Goal: Information Seeking & Learning: Learn about a topic

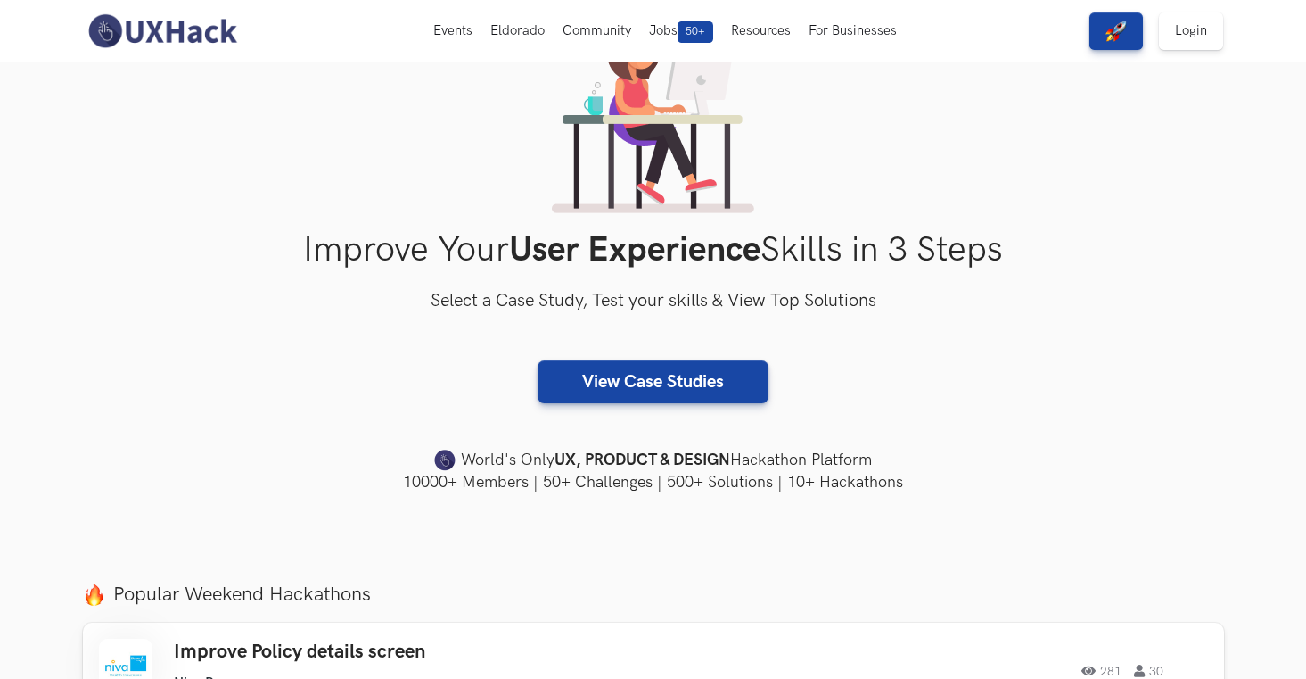
scroll to position [360, 0]
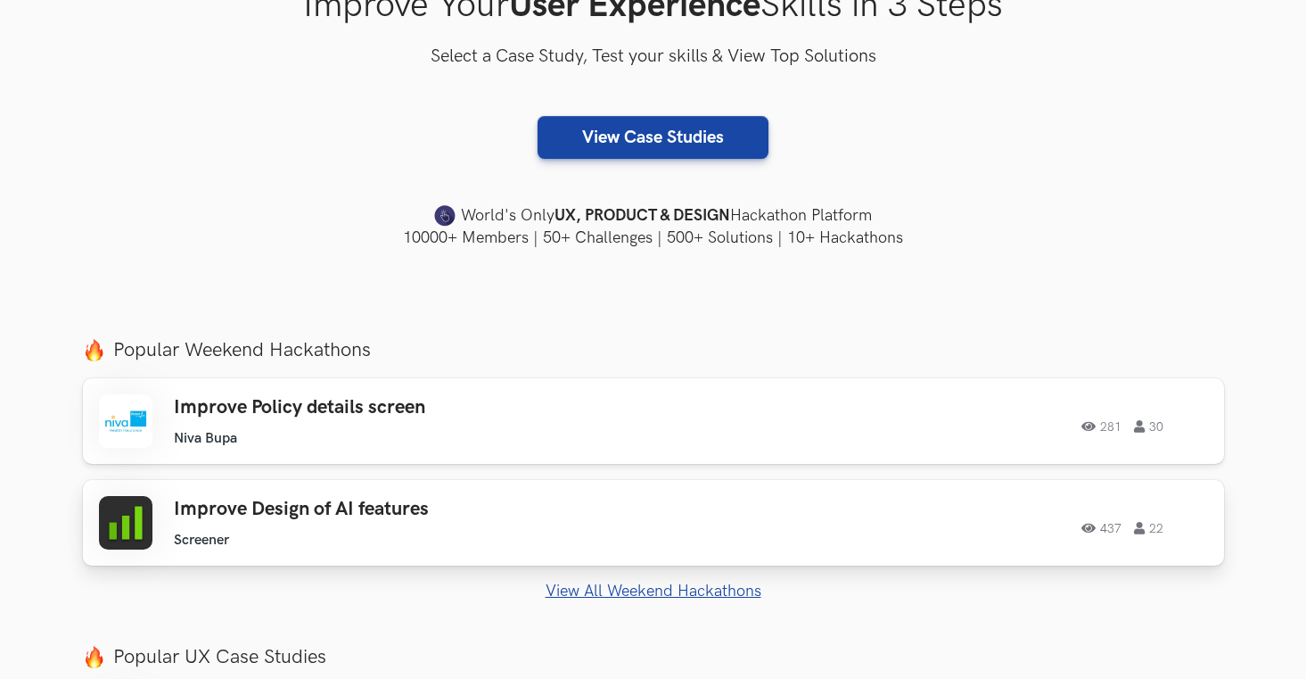
click at [628, 531] on ul "Screener" at bounding box center [427, 539] width 506 height 17
click at [614, 592] on link "View All Weekend Hackathons" at bounding box center [653, 590] width 1141 height 19
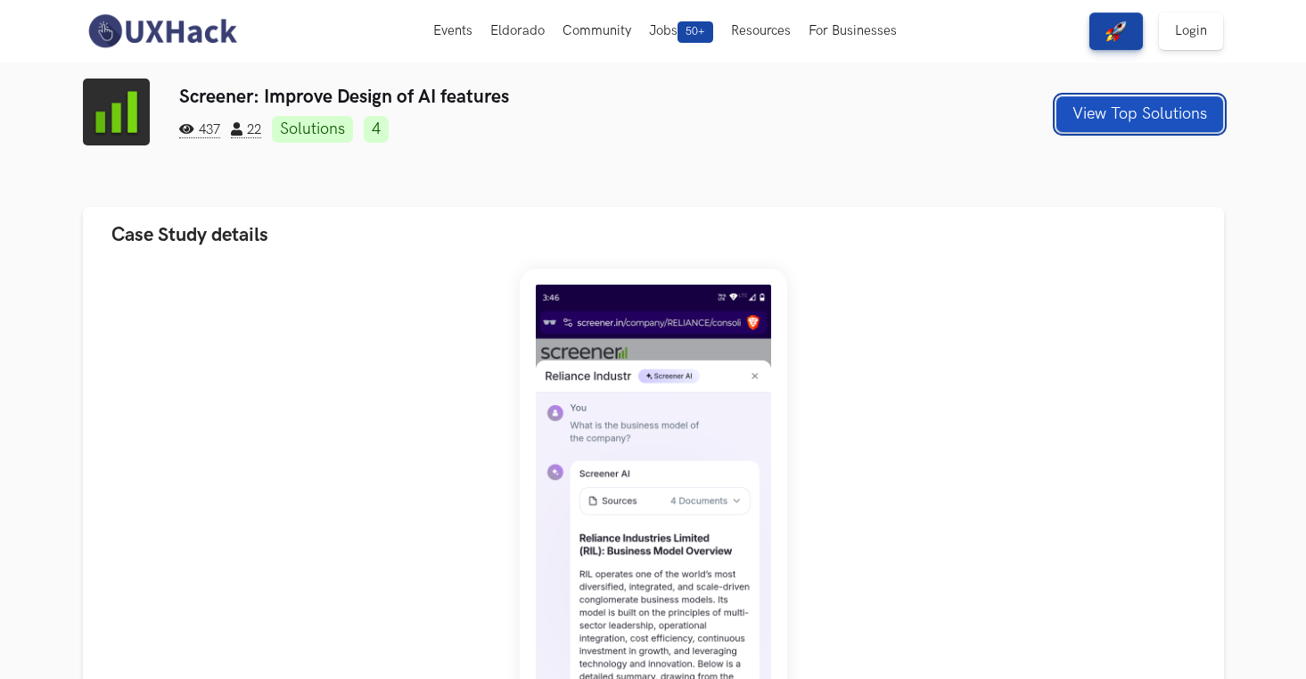
click at [1089, 119] on button "View Top Solutions" at bounding box center [1140, 114] width 167 height 36
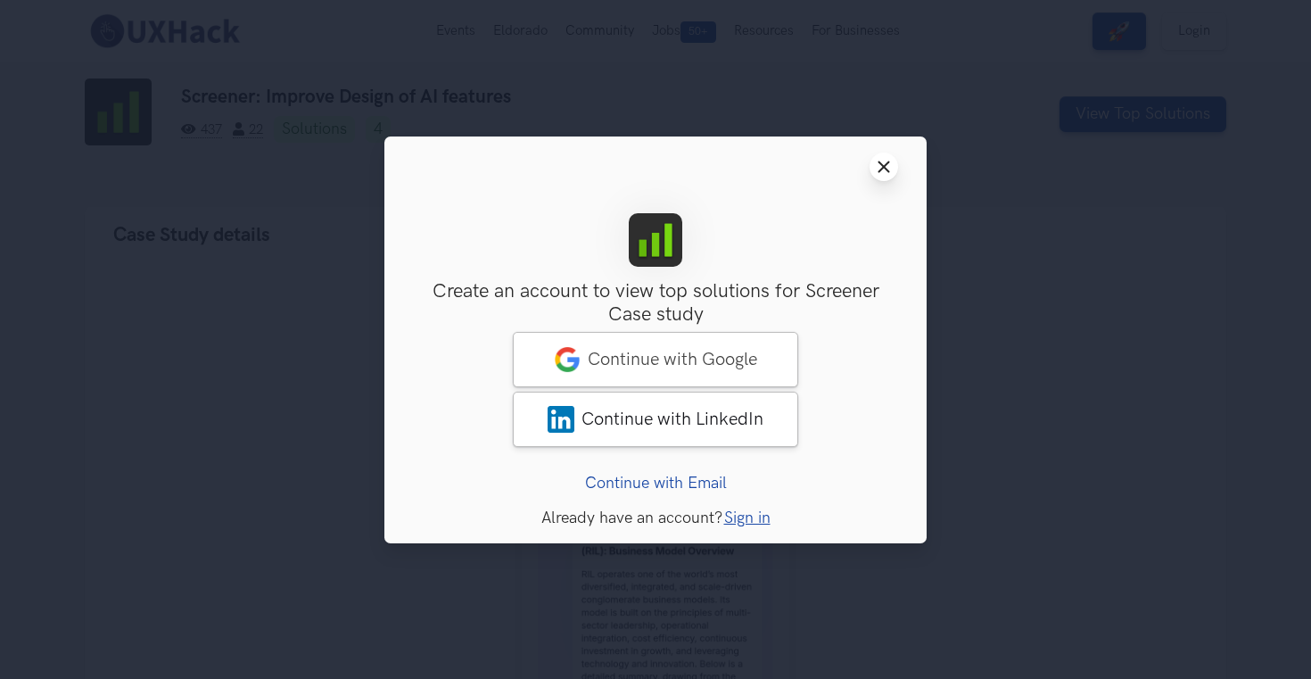
click at [880, 173] on button "Close modal window" at bounding box center [883, 166] width 29 height 29
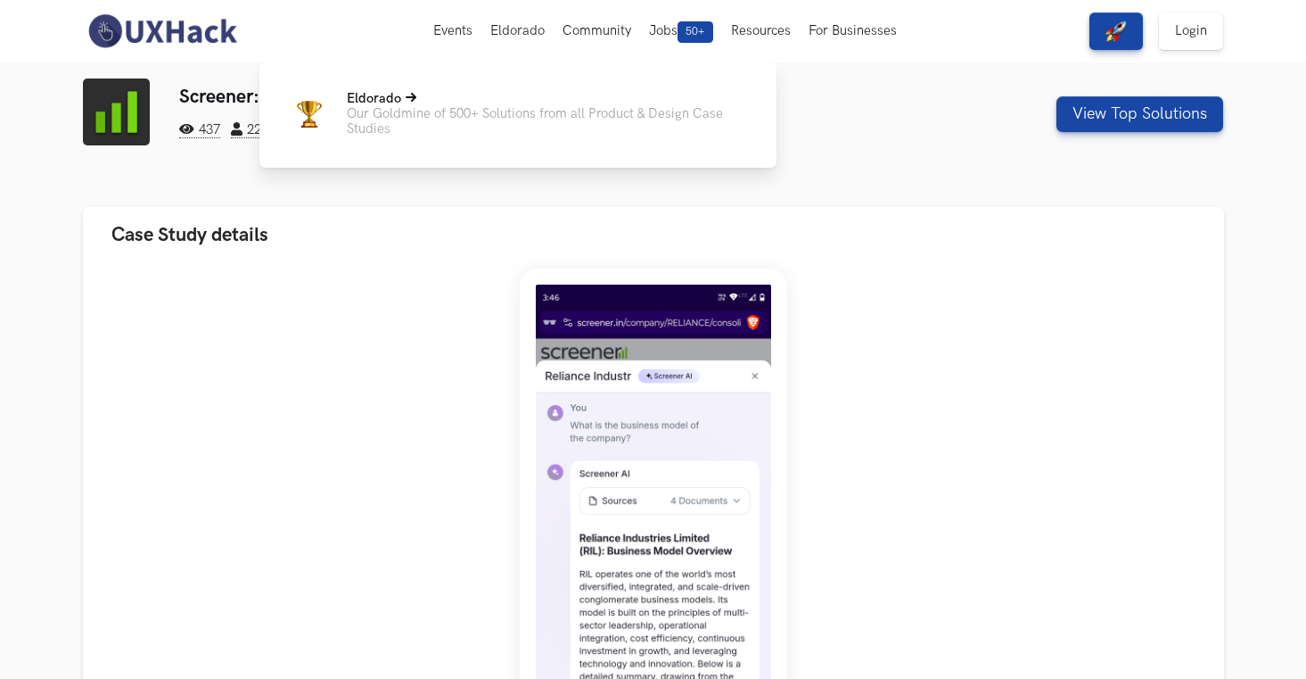
click at [481, 116] on p "Our Goldmine of 500+ Solutions from all Product & Design Case Studies" at bounding box center [547, 121] width 401 height 30
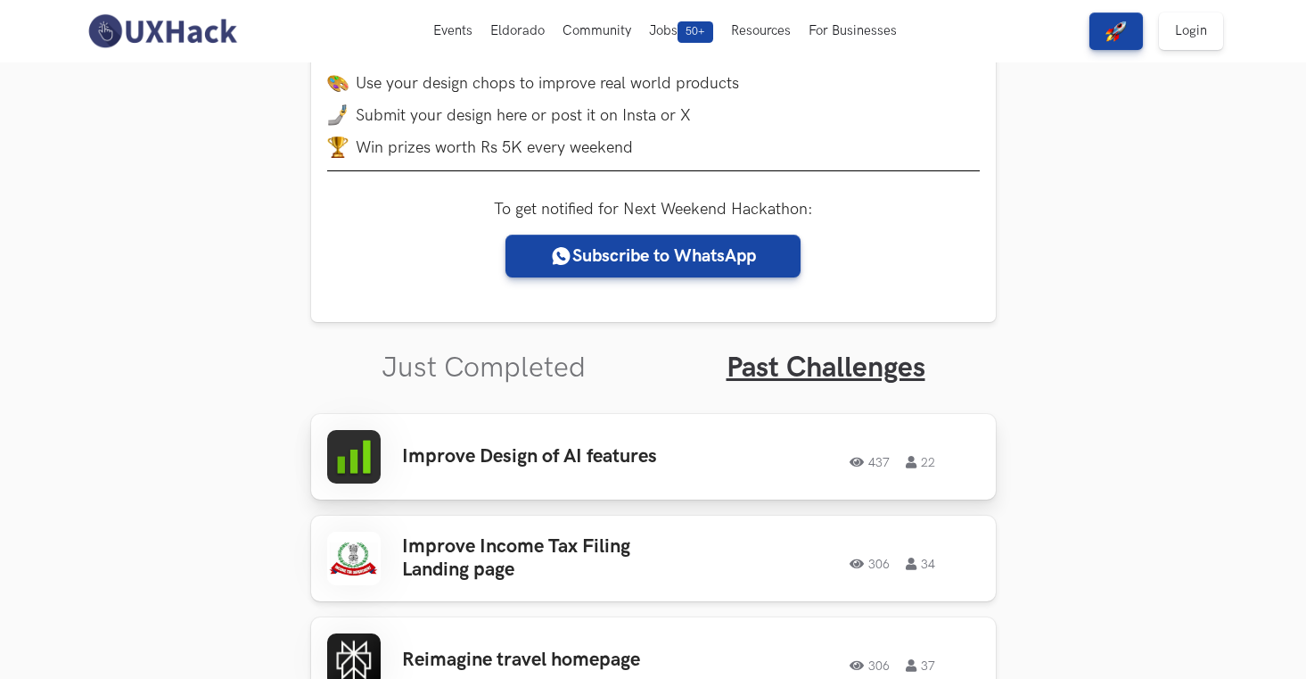
scroll to position [285, 0]
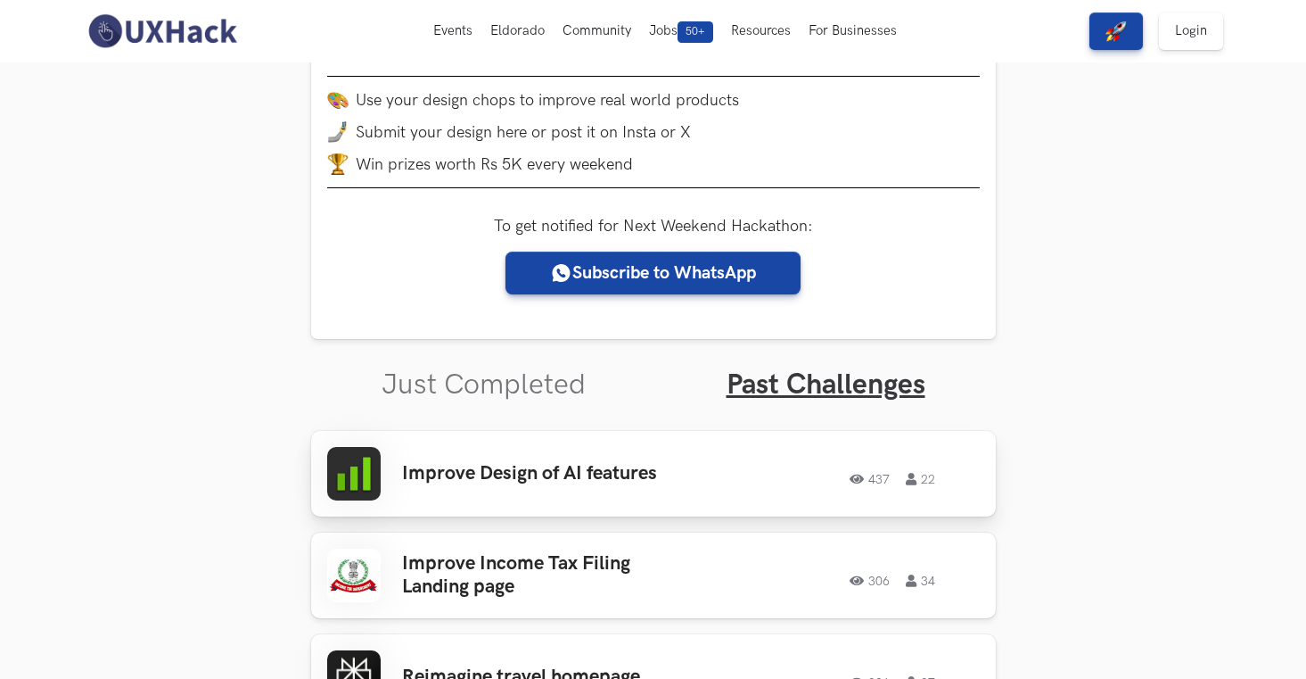
click at [562, 473] on h3 "Improve Design of AI features" at bounding box center [541, 473] width 278 height 23
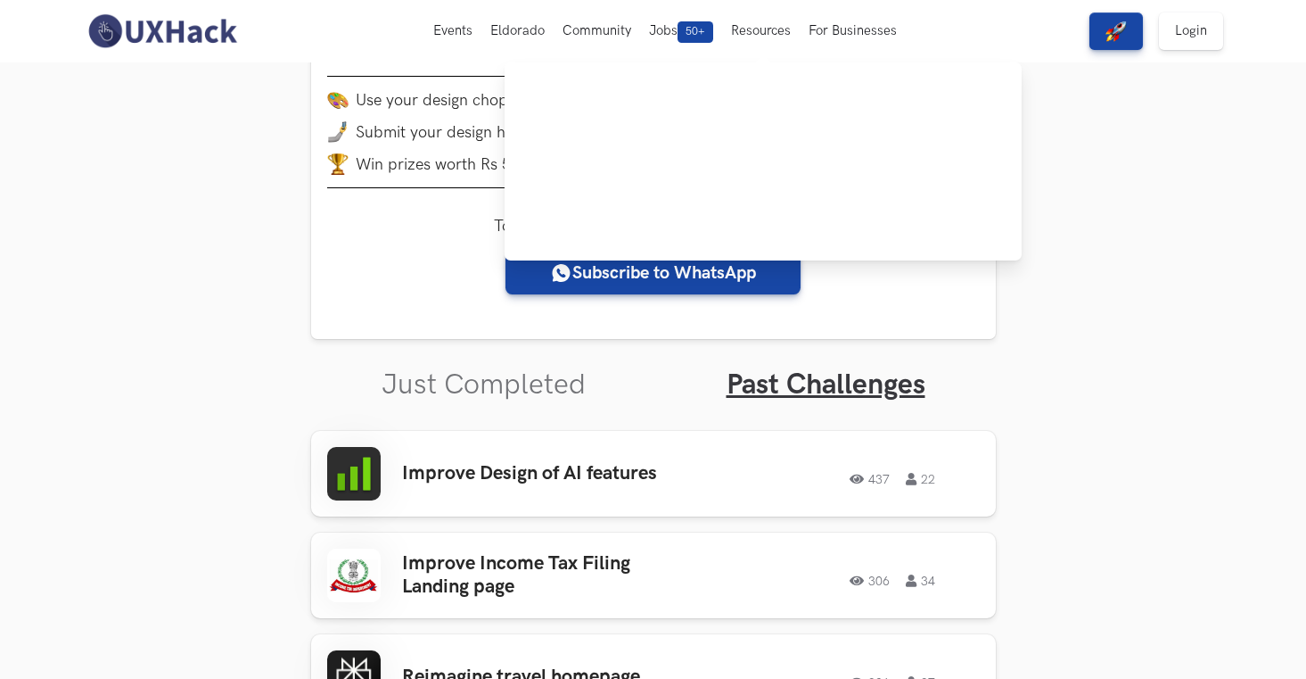
scroll to position [0, 0]
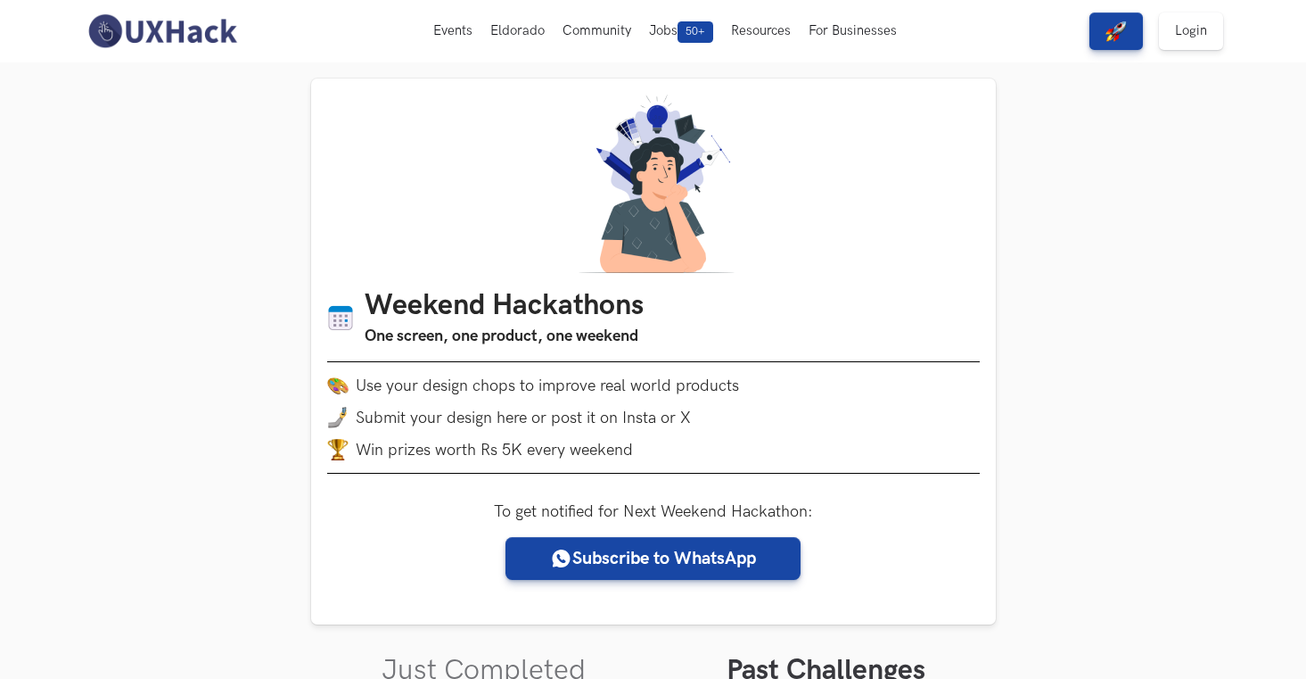
click at [204, 45] on img at bounding box center [162, 30] width 159 height 37
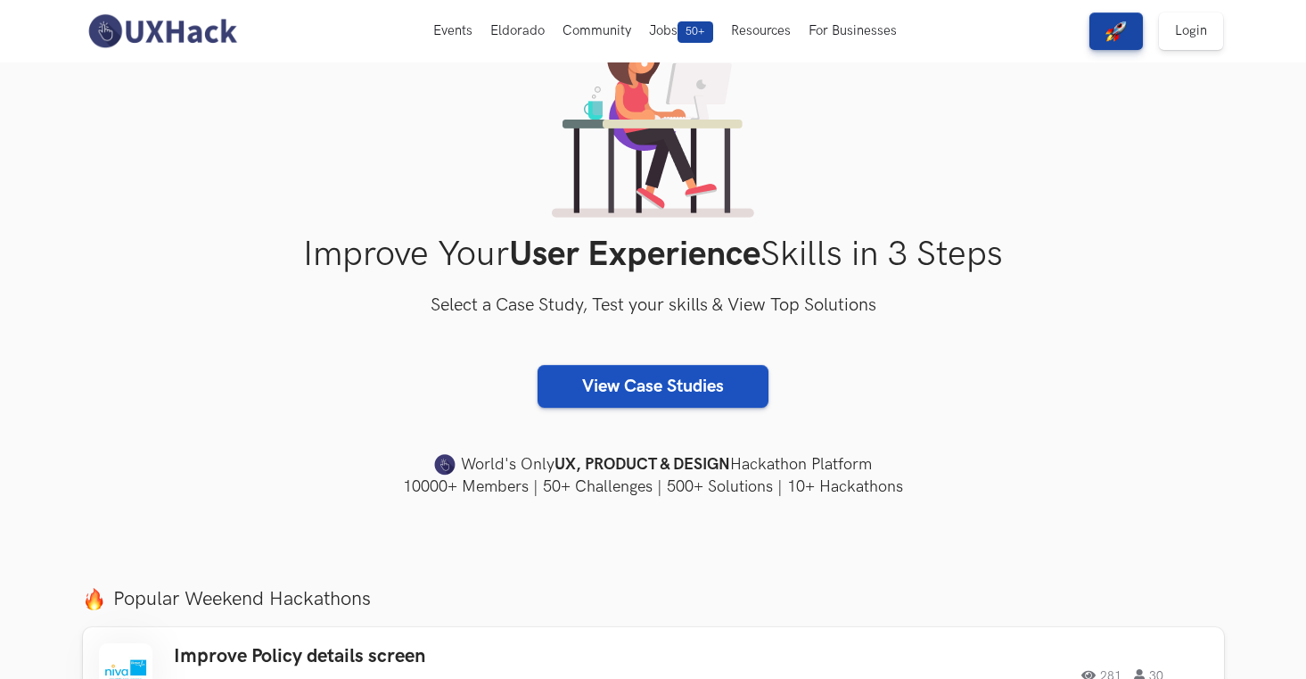
scroll to position [451, 0]
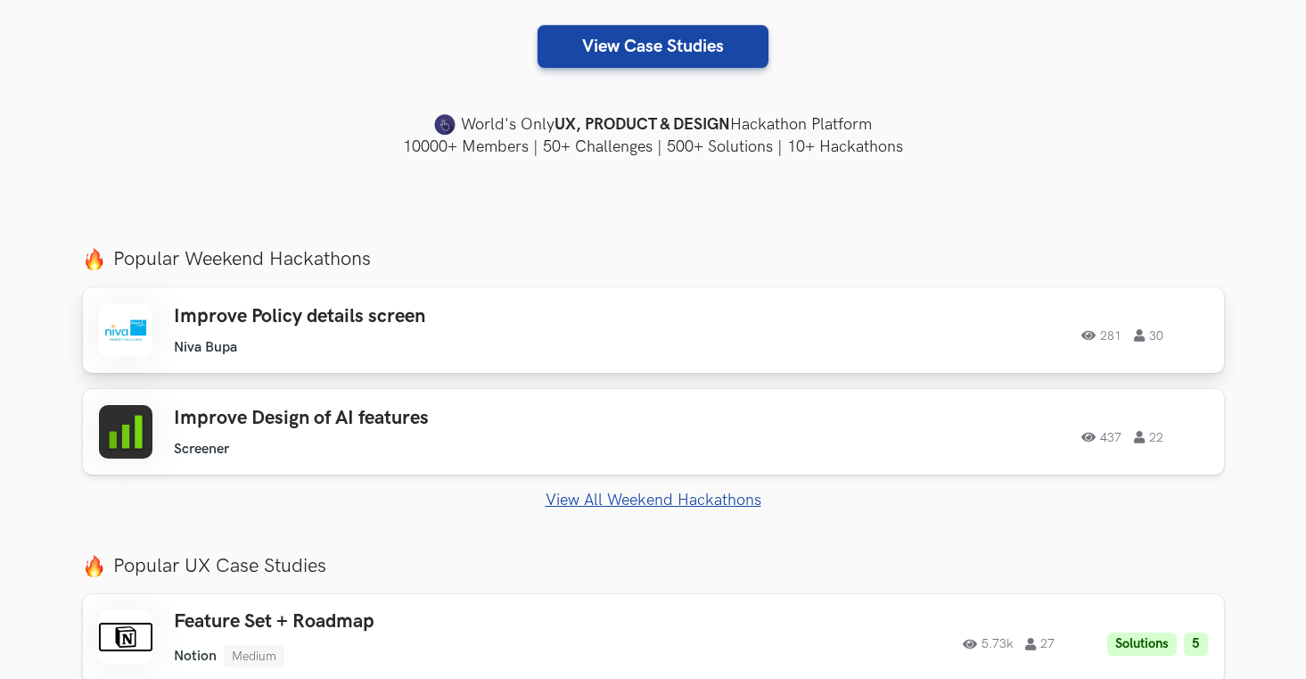
click at [461, 309] on h3 "Improve Policy details screen" at bounding box center [427, 316] width 506 height 23
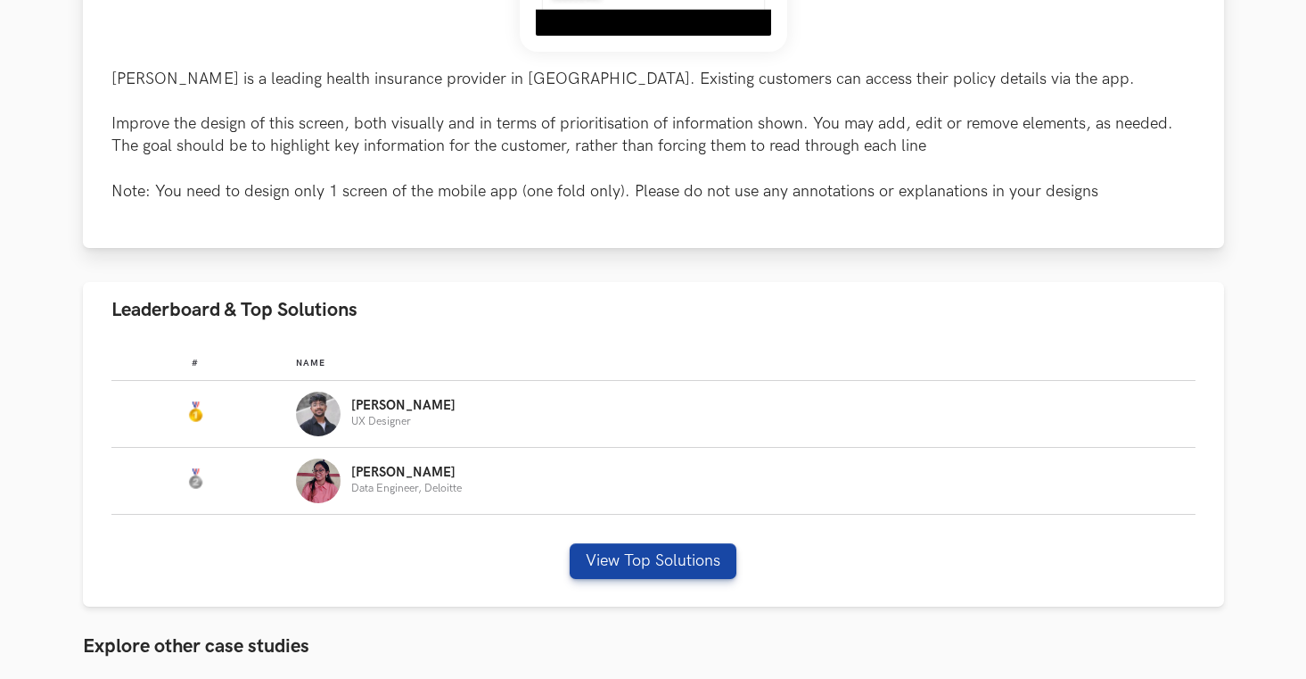
scroll to position [892, 0]
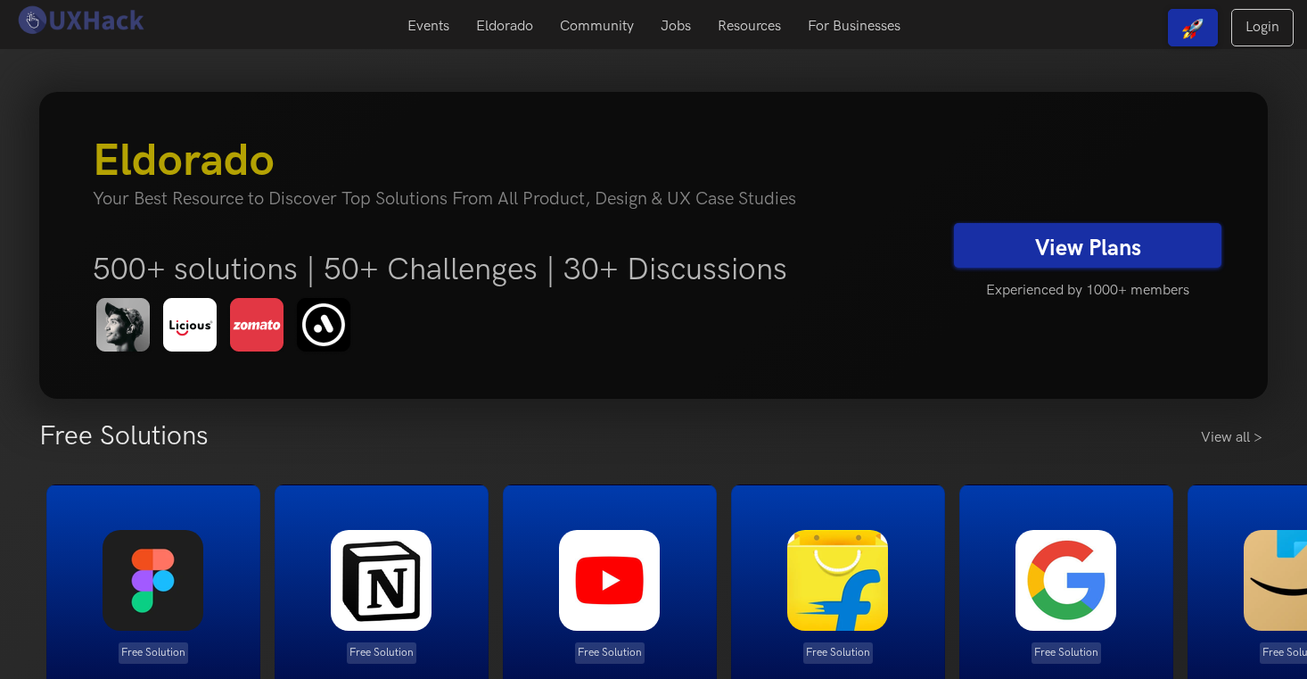
click at [1041, 255] on link "View Plans" at bounding box center [1087, 245] width 267 height 45
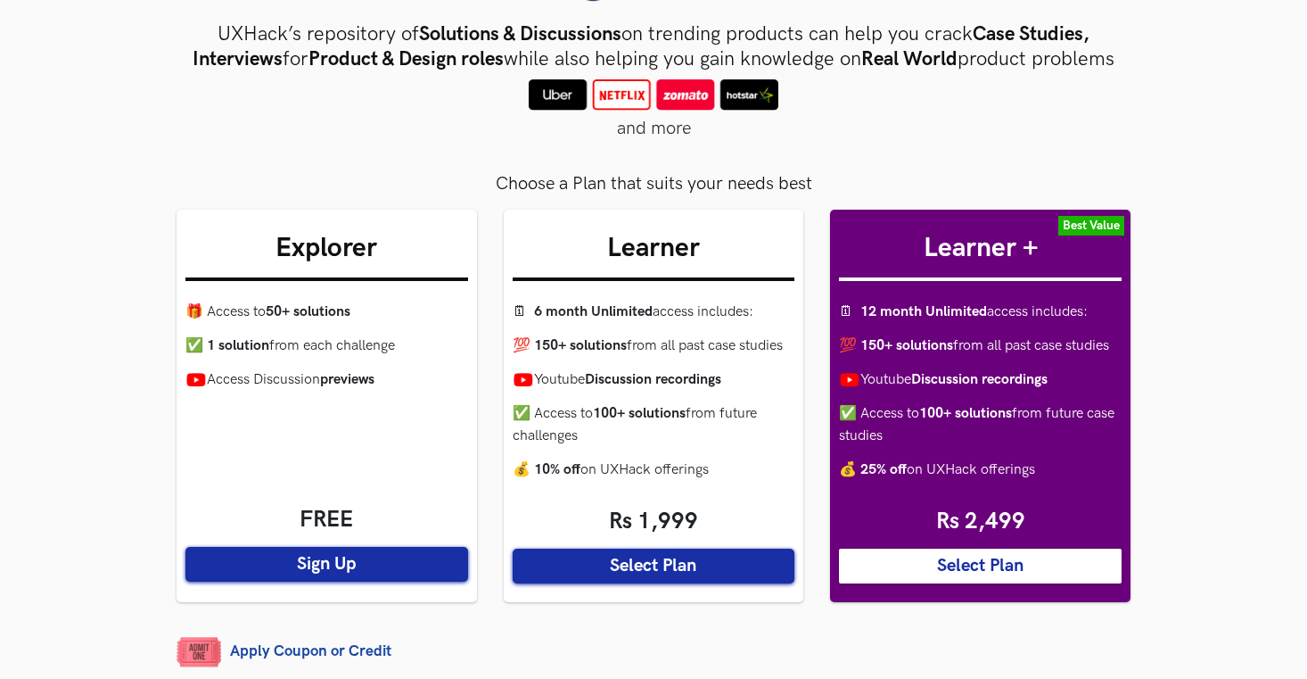
scroll to position [120, 0]
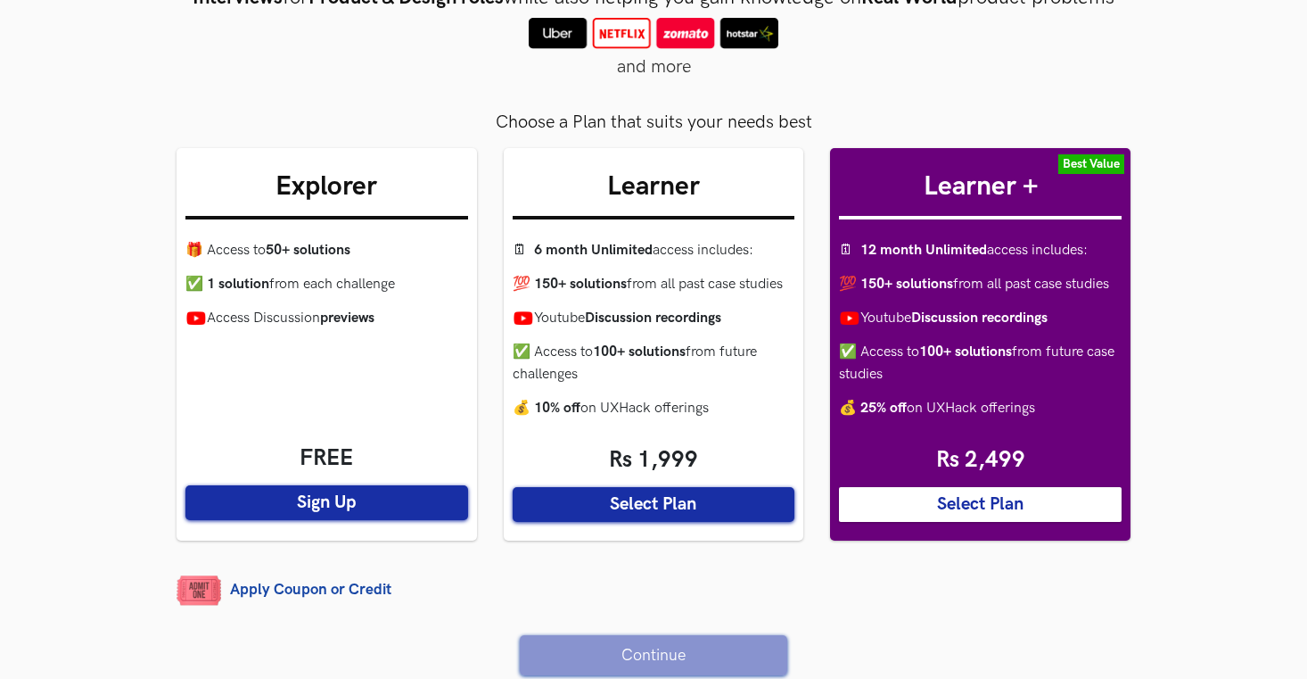
click at [685, 326] on strong "Discussion recordings" at bounding box center [653, 317] width 136 height 17
click at [677, 134] on div "Choose a Plan that suits your needs best" at bounding box center [654, 118] width 954 height 31
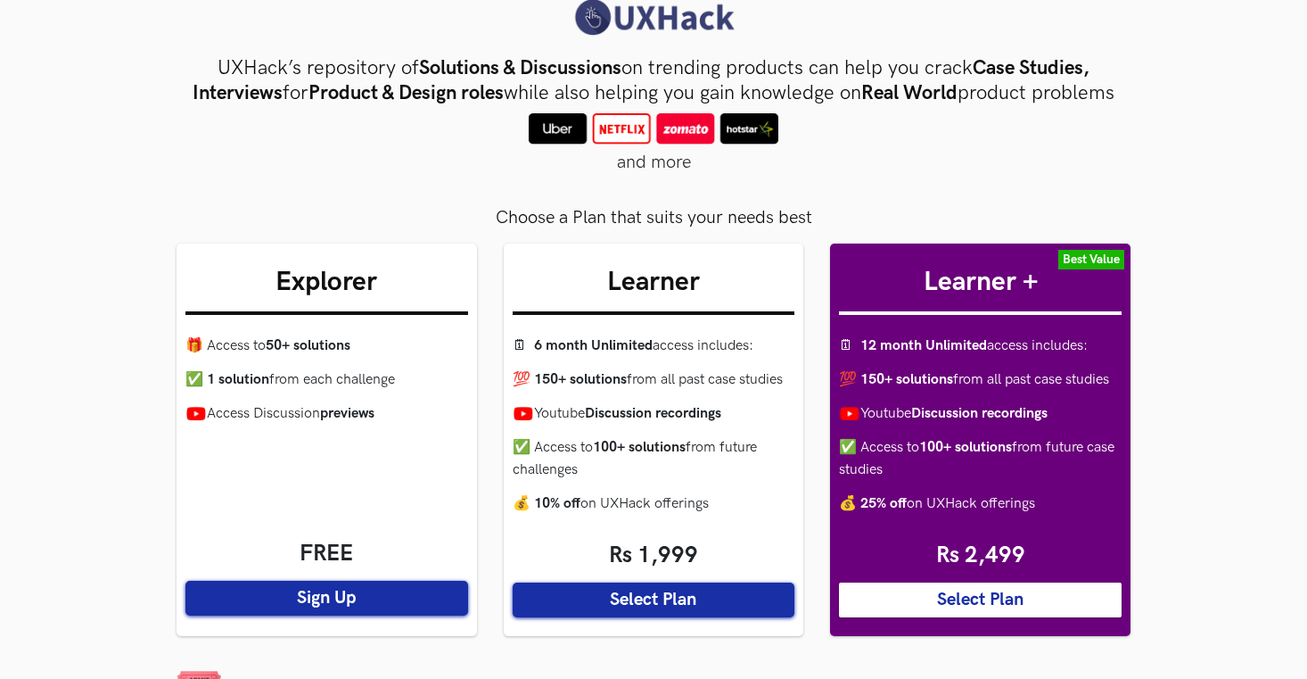
scroll to position [21, 0]
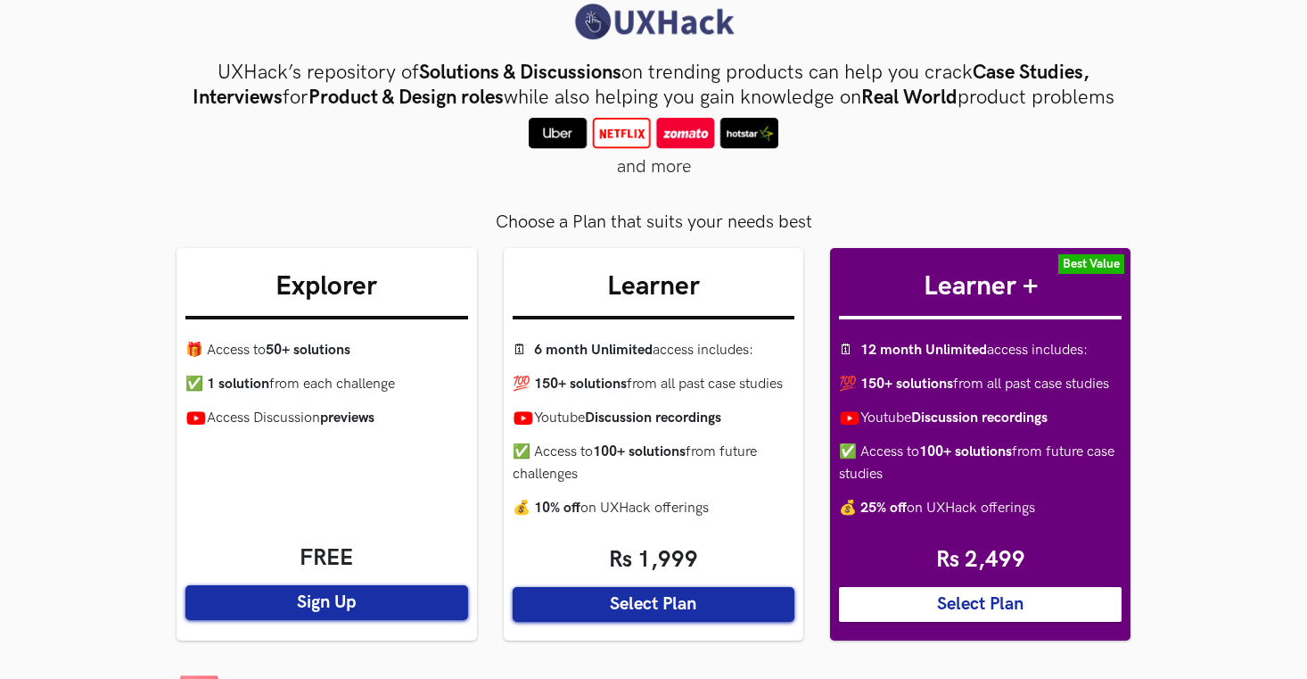
click at [482, 67] on strong "Solutions & Discussions" at bounding box center [520, 73] width 202 height 24
